Goal: Connect with others: Connect with others

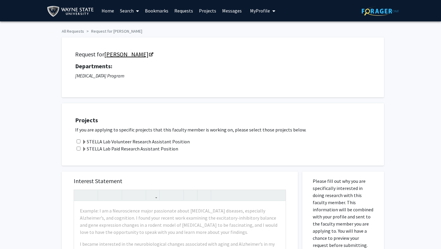
click at [140, 55] on link "[PERSON_NAME]" at bounding box center [128, 53] width 48 height 7
